Goal: Entertainment & Leisure: Consume media (video, audio)

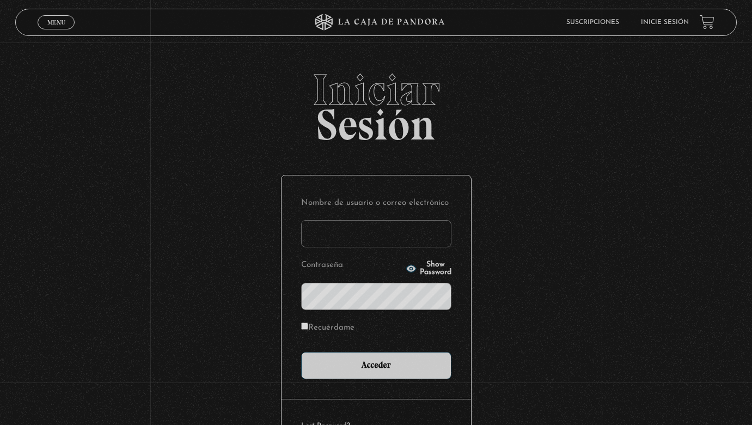
type input "stephsn120@gmail.com"
click at [376, 364] on input "Acceder" at bounding box center [376, 365] width 150 height 27
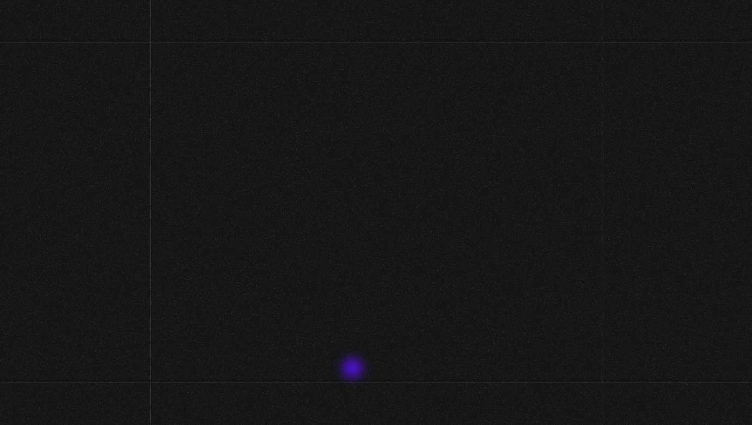
click at [355, 370] on div "Menu Cerrar Stephanie Serrano Naranjo En vivos Pandora Centinelas Mi cuenta Sal…" at bounding box center [376, 355] width 752 height 626
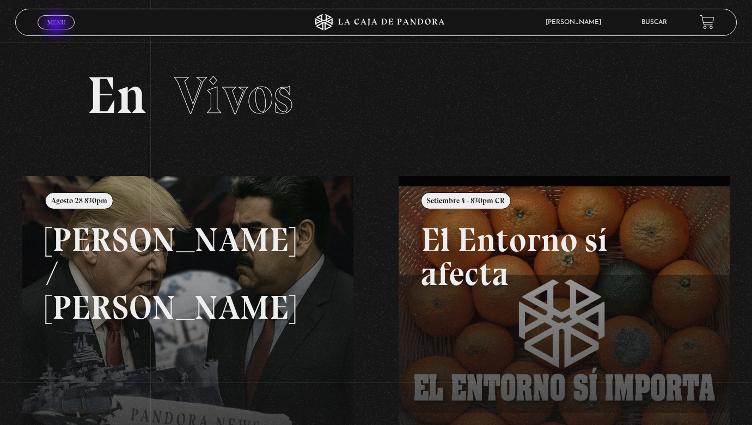
click at [58, 21] on span "Menu" at bounding box center [56, 22] width 18 height 7
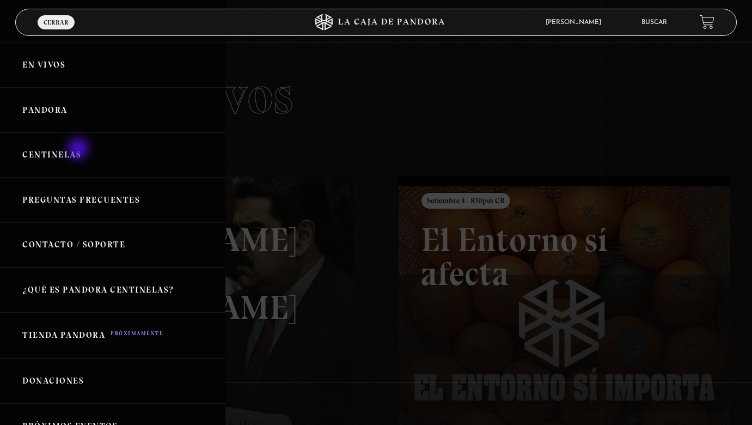
click at [80, 151] on link "Centinelas" at bounding box center [112, 154] width 225 height 45
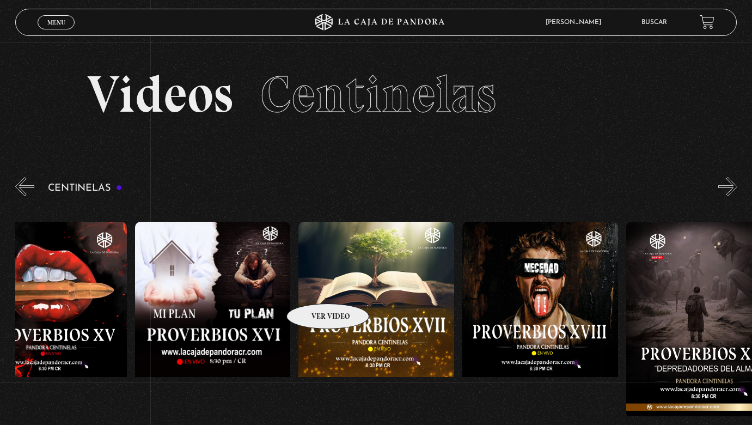
scroll to position [0, 2824]
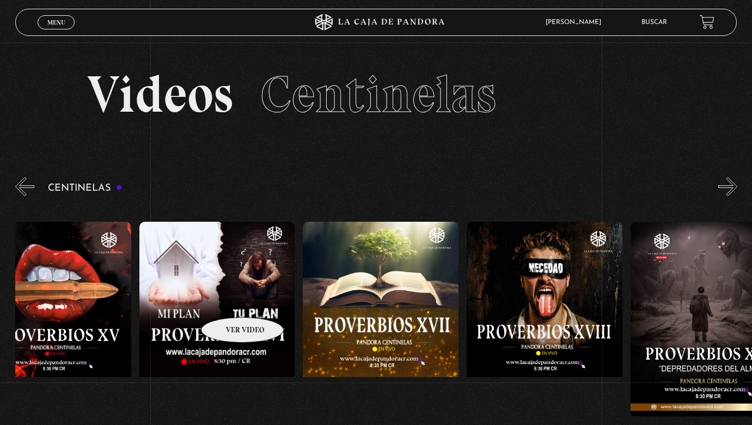
click at [228, 301] on figure at bounding box center [217, 320] width 156 height 196
